Goal: Navigation & Orientation: Find specific page/section

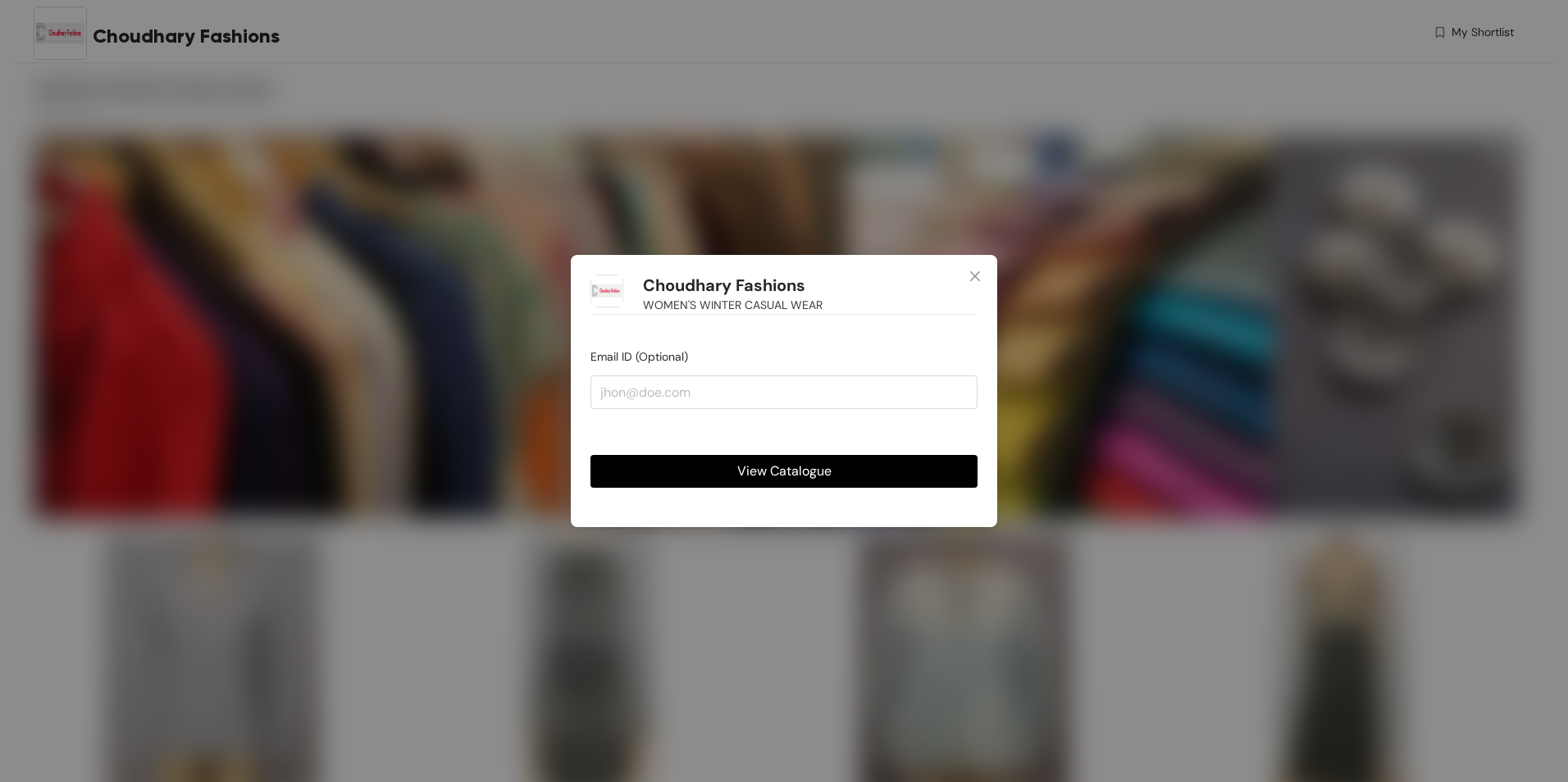
click at [787, 476] on span "View Catalogue" at bounding box center [784, 471] width 94 height 21
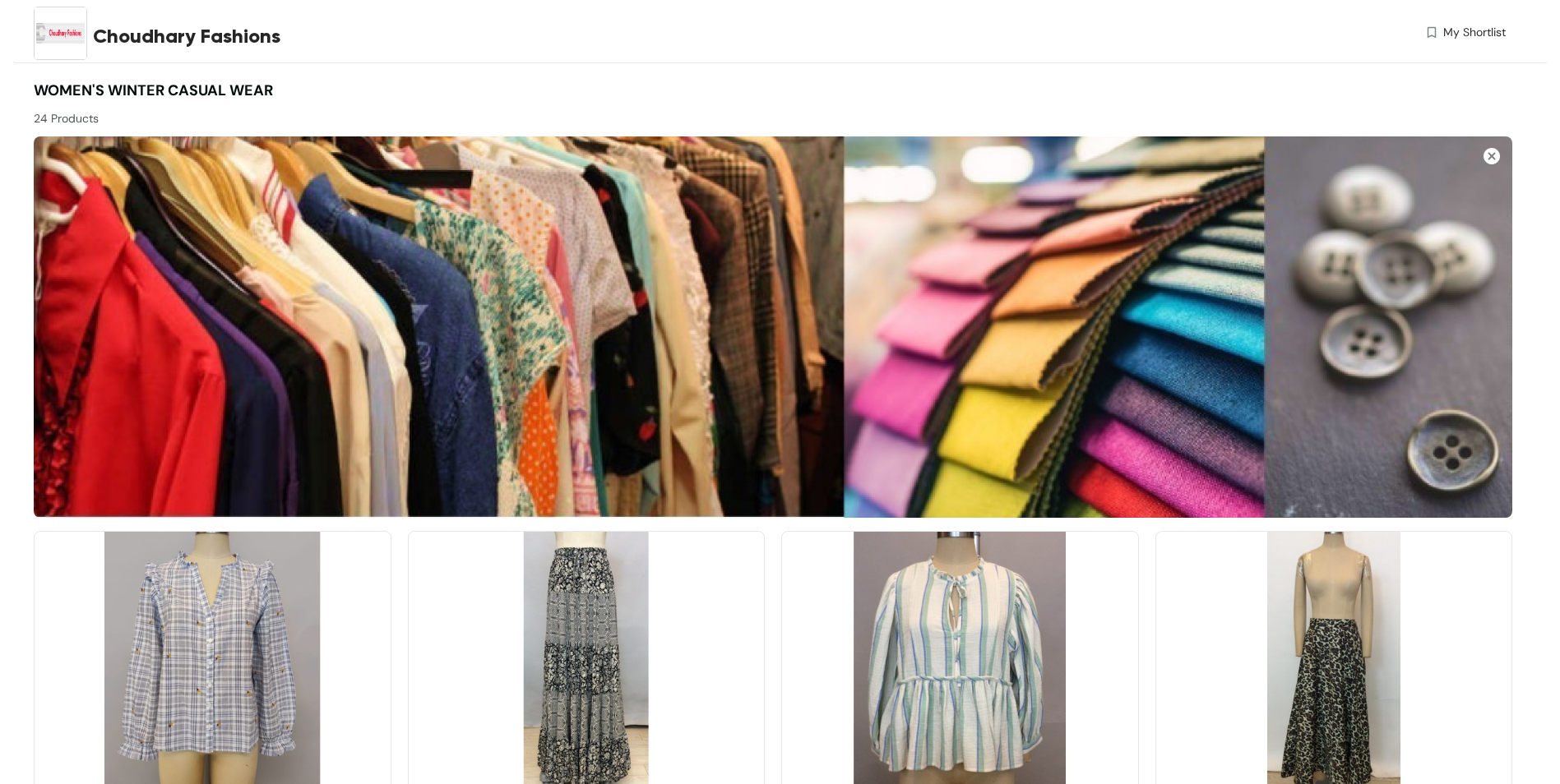
click at [1468, 32] on span "My Shortlist" at bounding box center [1474, 33] width 63 height 17
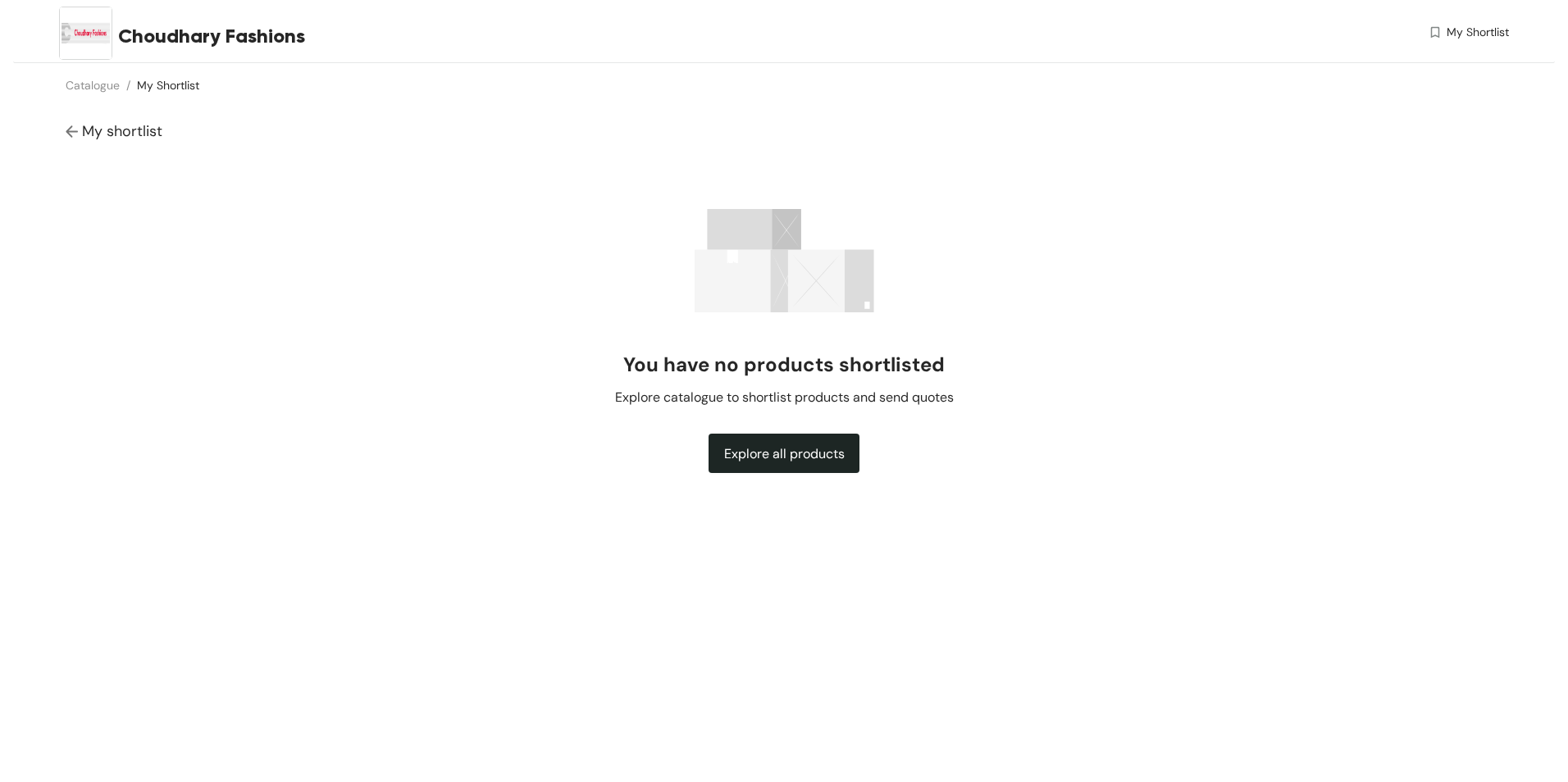
click at [165, 36] on span "Choudhary Fashions" at bounding box center [212, 36] width 187 height 29
click at [88, 35] on img at bounding box center [86, 33] width 53 height 53
click at [772, 456] on span "Explore all products" at bounding box center [784, 454] width 121 height 21
